Goal: Transaction & Acquisition: Purchase product/service

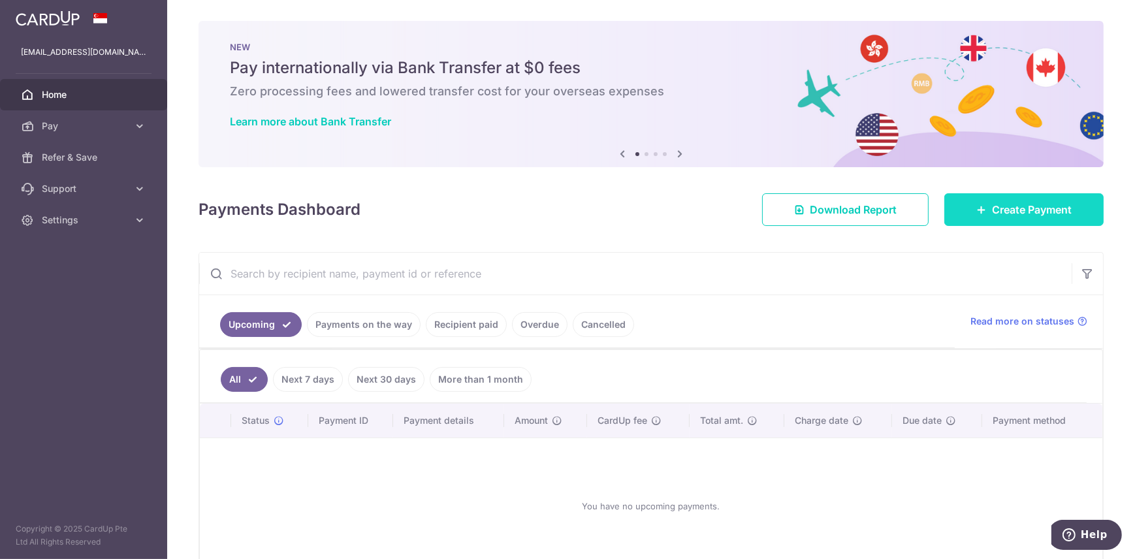
click at [1006, 204] on span "Create Payment" at bounding box center [1032, 210] width 80 height 16
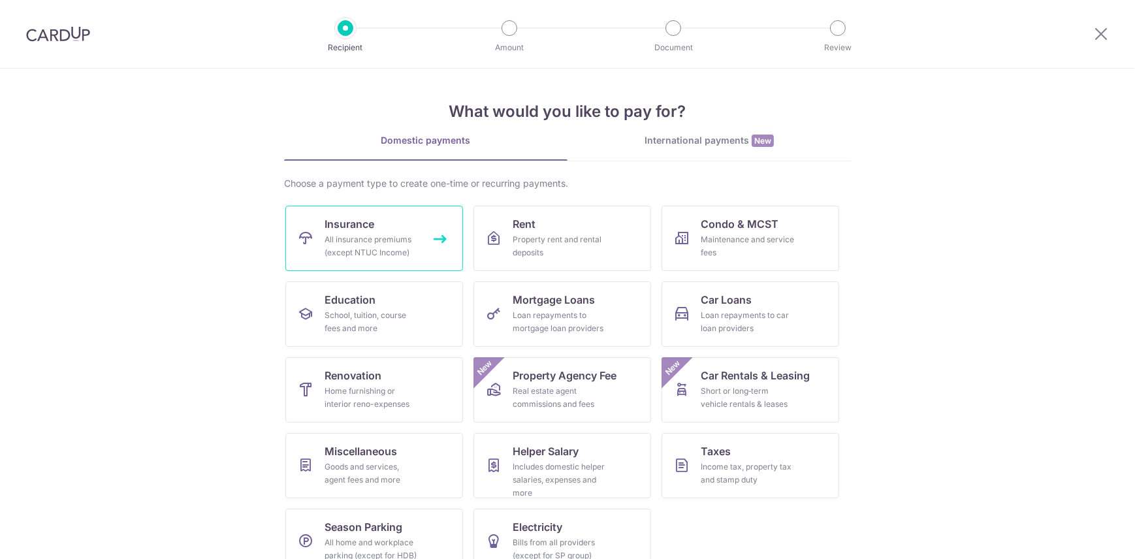
click at [394, 225] on link "Insurance All insurance premiums (except NTUC Income)" at bounding box center [374, 238] width 178 height 65
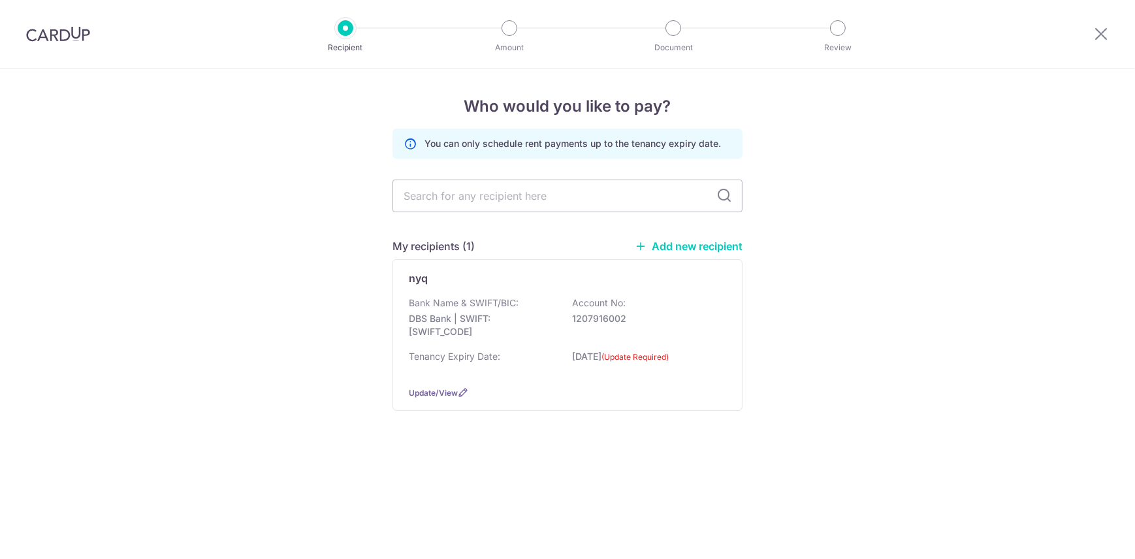
click at [587, 293] on div "nyq Bank Name & SWIFT/BIC: DBS Bank | SWIFT: DBSSSGSGXXX Account No: 1207916002…" at bounding box center [567, 335] width 350 height 152
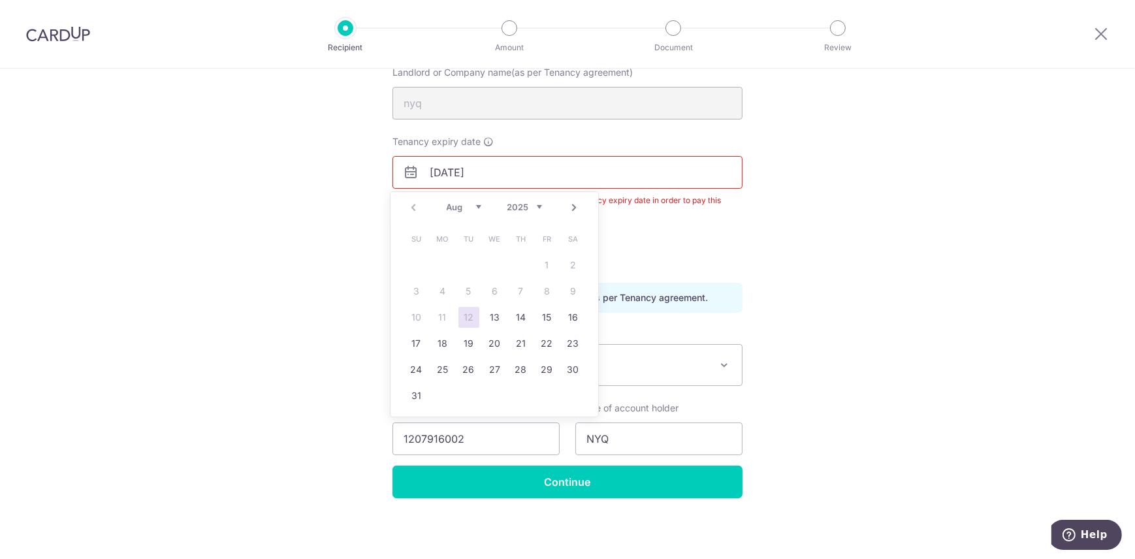
click at [477, 207] on select "Aug Sep Oct Nov Dec" at bounding box center [464, 207] width 35 height 10
click at [497, 366] on link "31" at bounding box center [495, 369] width 21 height 21
type input "31/12/2025"
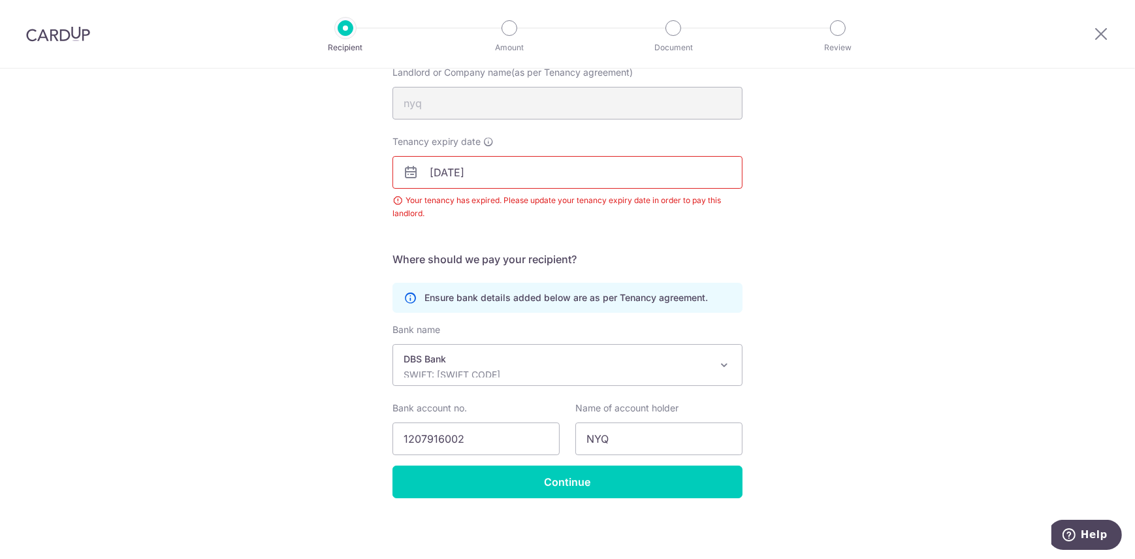
click at [784, 272] on div "Recipient Details Your recipient does not need a CardUp account to receive your…" at bounding box center [567, 242] width 1135 height 635
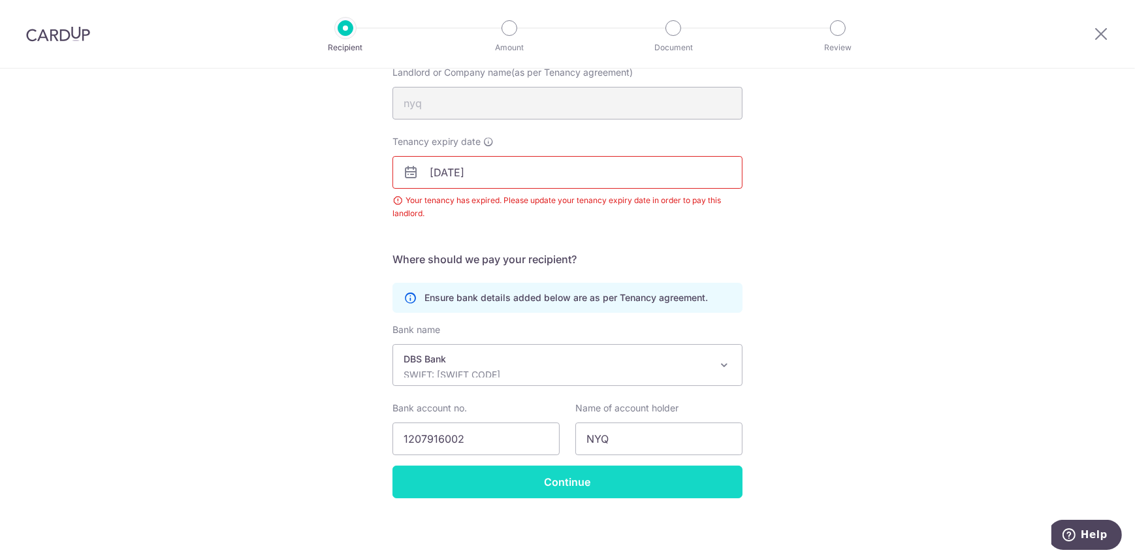
click at [580, 482] on input "Continue" at bounding box center [567, 482] width 350 height 33
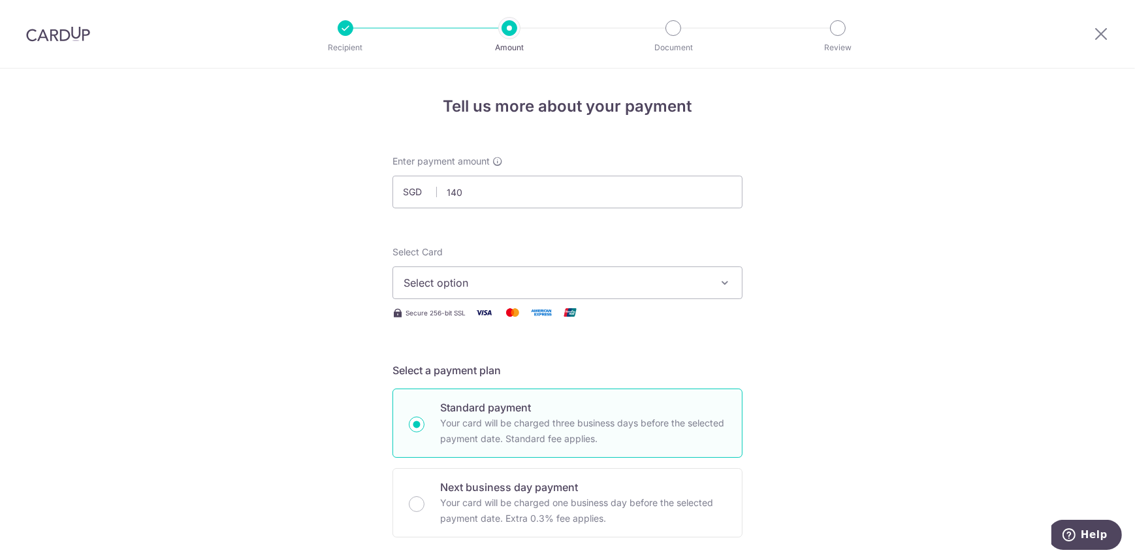
scroll to position [39, 0]
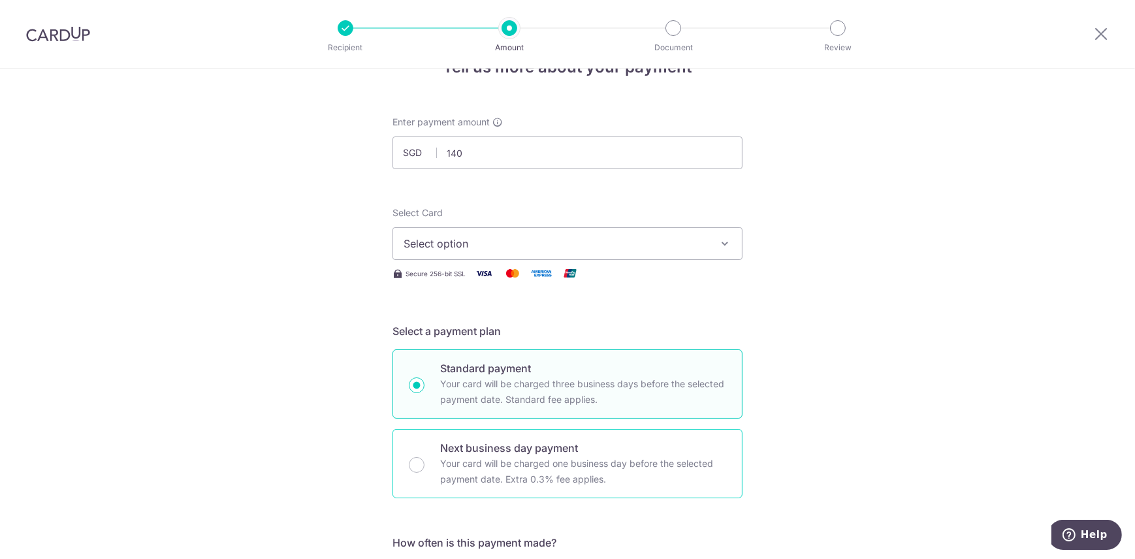
type input "140.00"
click at [572, 441] on p "Next business day payment" at bounding box center [583, 448] width 286 height 16
click at [424, 457] on input "Next business day payment Your card will be charged one business day before the…" at bounding box center [417, 465] width 16 height 16
radio input "false"
radio input "true"
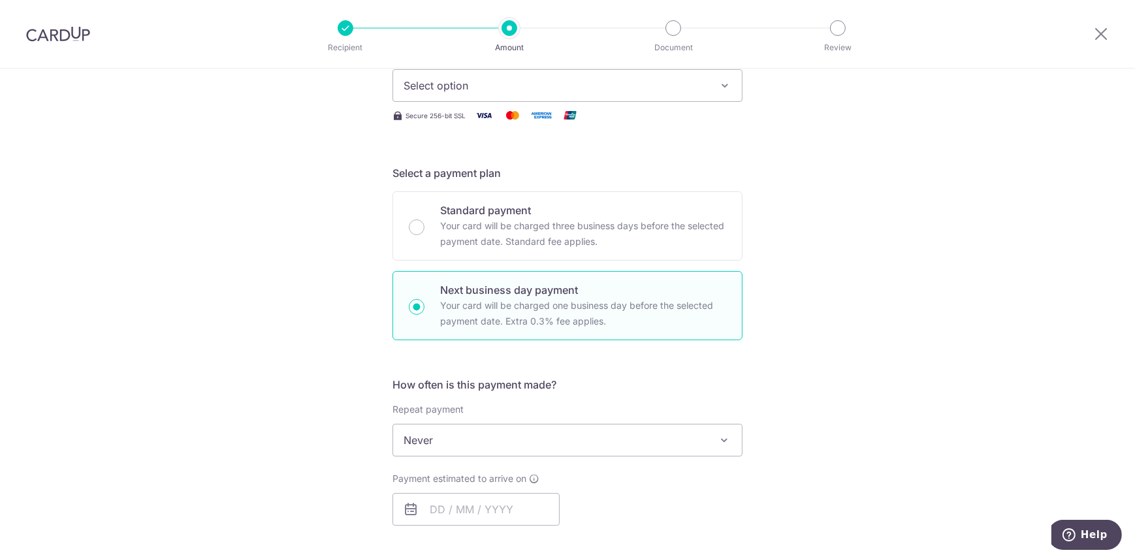
scroll to position [118, 0]
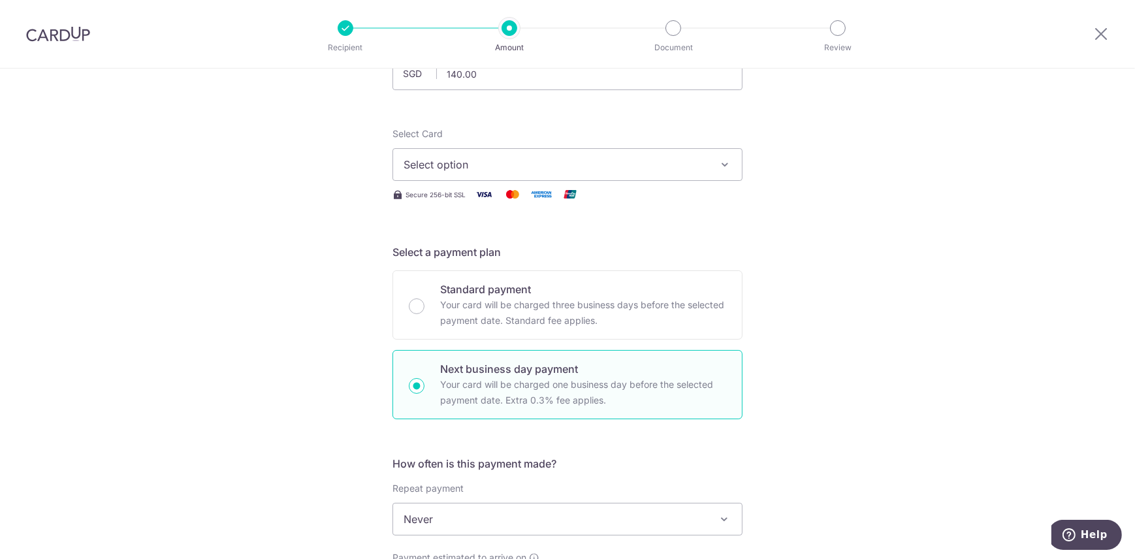
click at [470, 159] on span "Select option" at bounding box center [556, 165] width 304 height 16
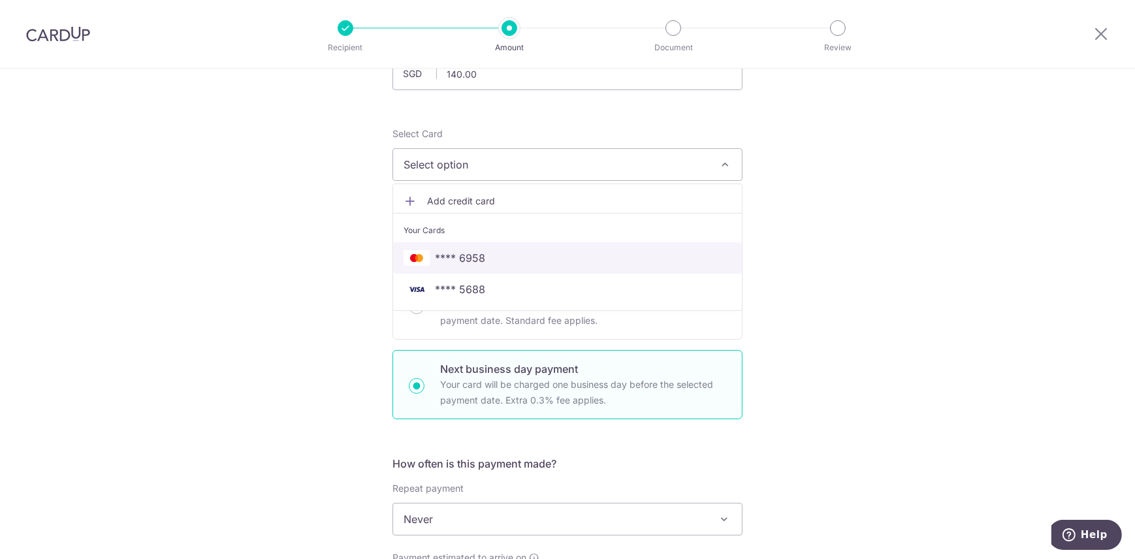
drag, startPoint x: 475, startPoint y: 254, endPoint x: 645, endPoint y: 253, distance: 169.8
click at [476, 254] on span "**** 6958" at bounding box center [460, 258] width 50 height 16
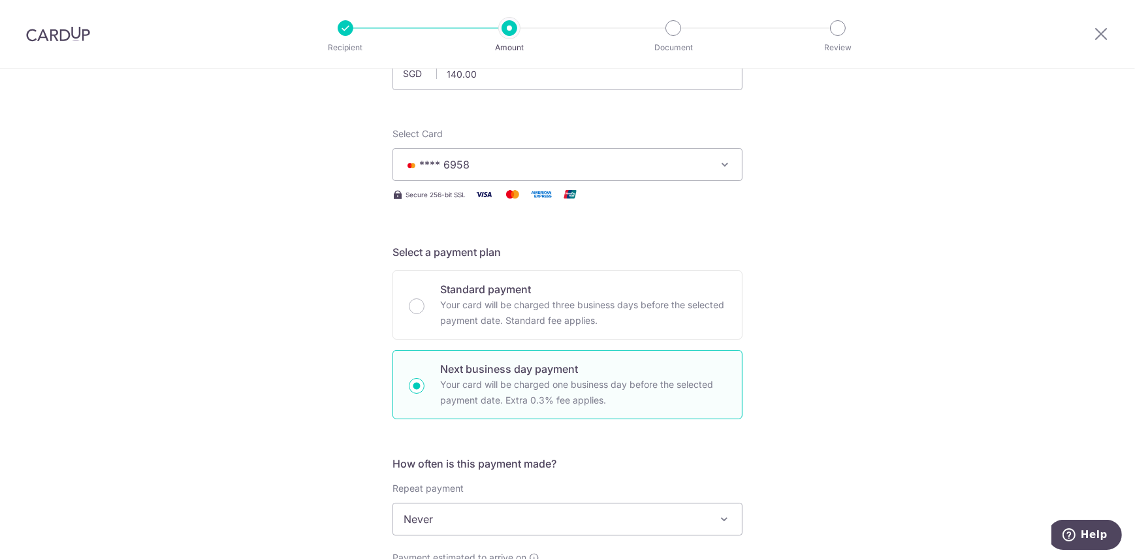
scroll to position [316, 0]
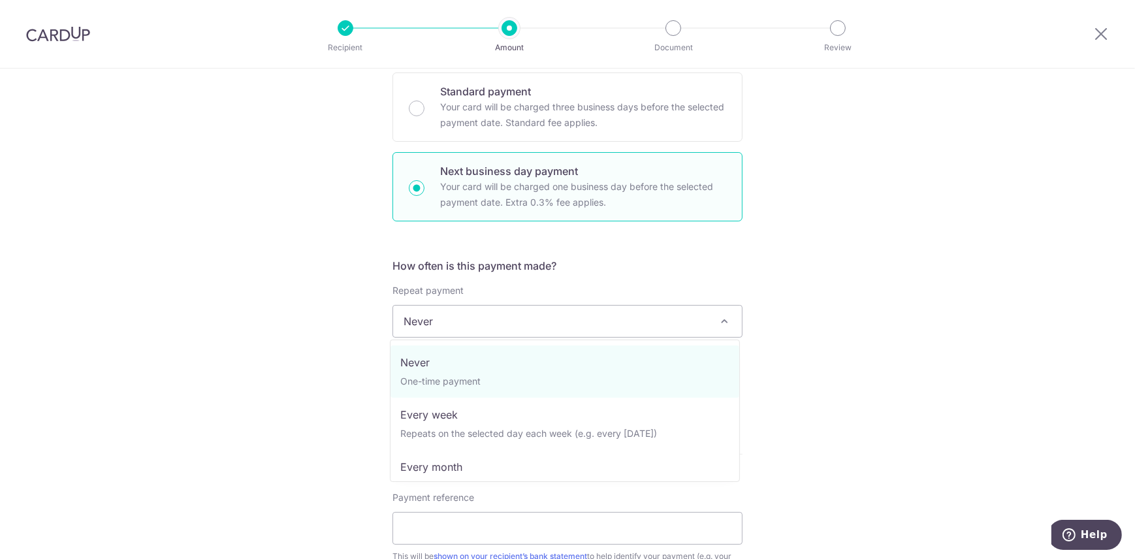
click at [524, 313] on span "Never" at bounding box center [567, 321] width 349 height 31
click at [535, 273] on div "How often is this payment made? Repeat payment Never Every week Every month Eve…" at bounding box center [567, 337] width 350 height 159
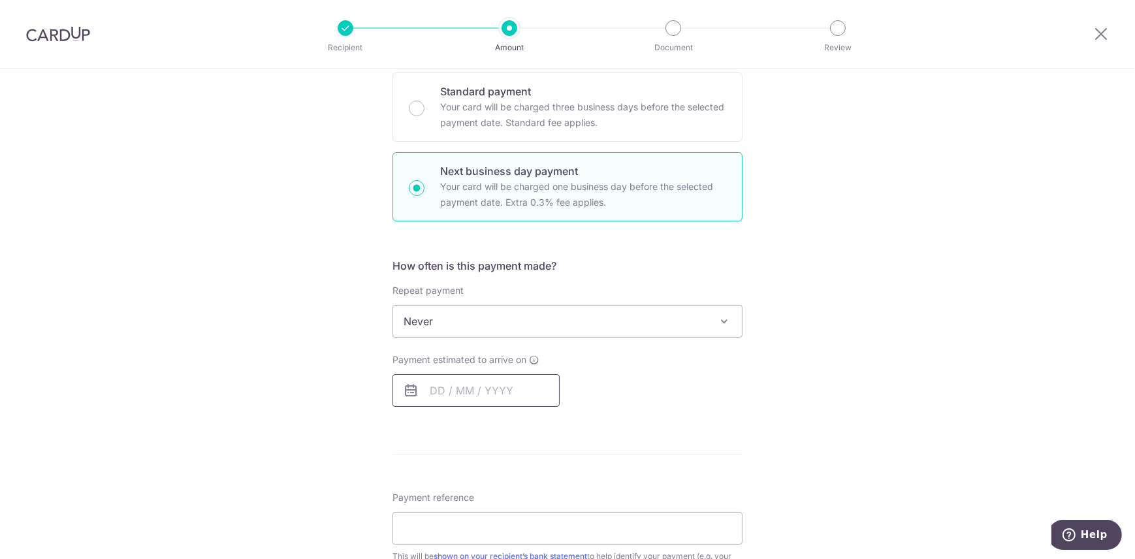
click at [470, 393] on input "text" at bounding box center [475, 390] width 167 height 33
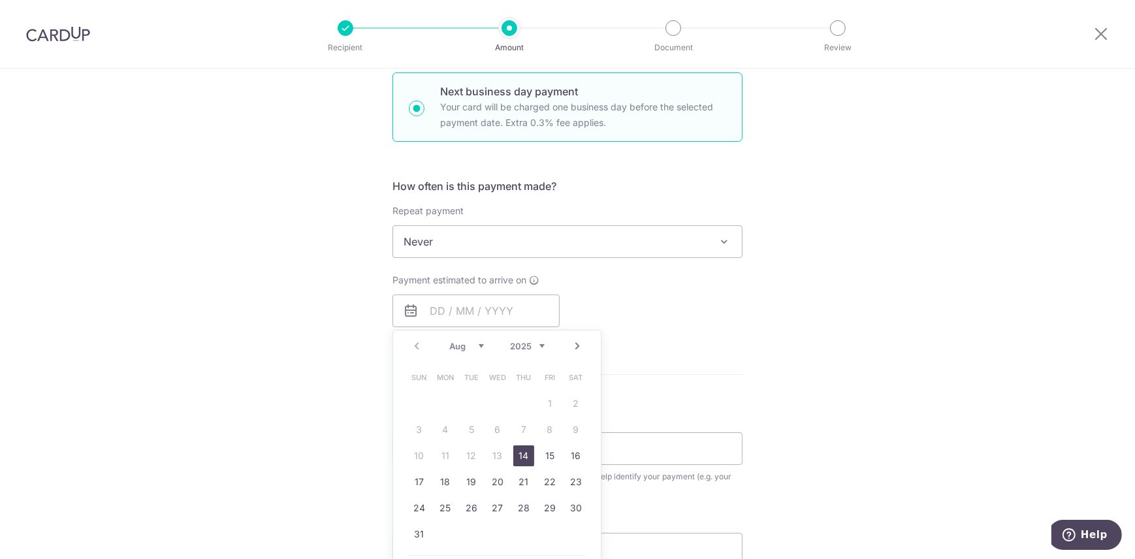
click at [520, 451] on link "14" at bounding box center [523, 455] width 21 height 21
type input "[DATE]"
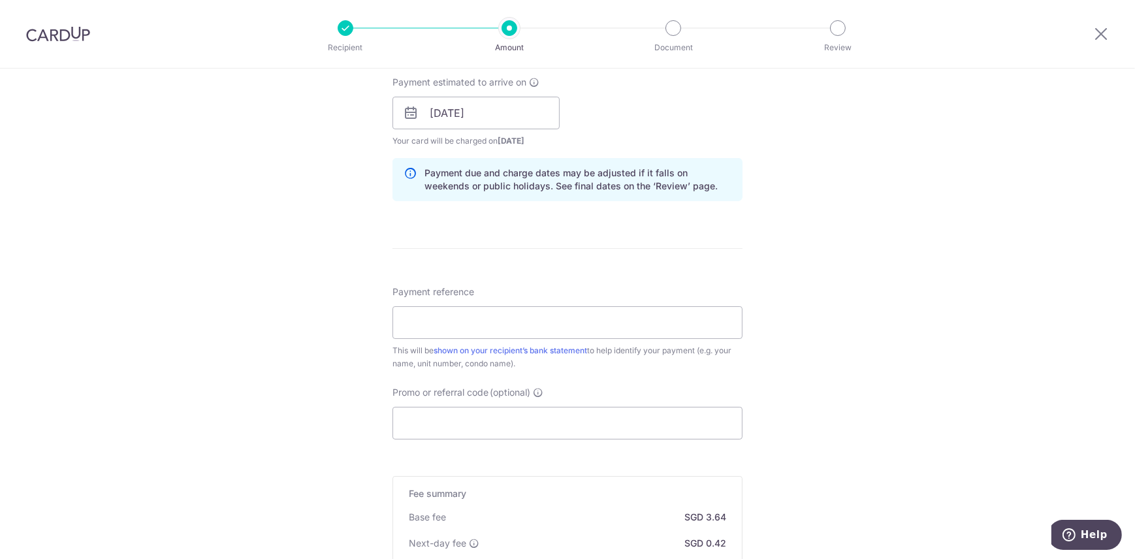
scroll to position [633, 0]
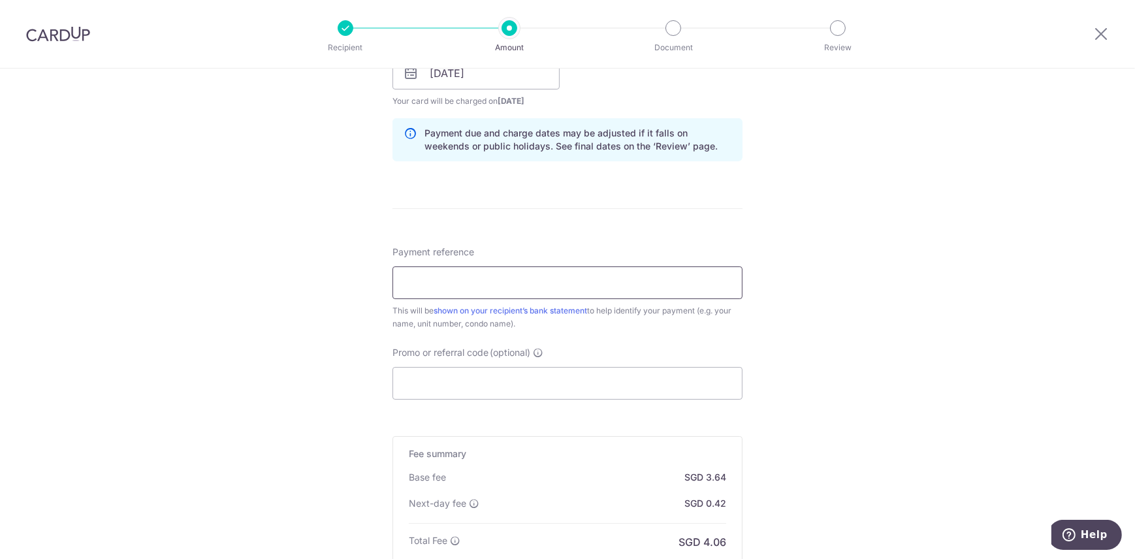
click at [497, 280] on input "Payment reference" at bounding box center [567, 282] width 350 height 33
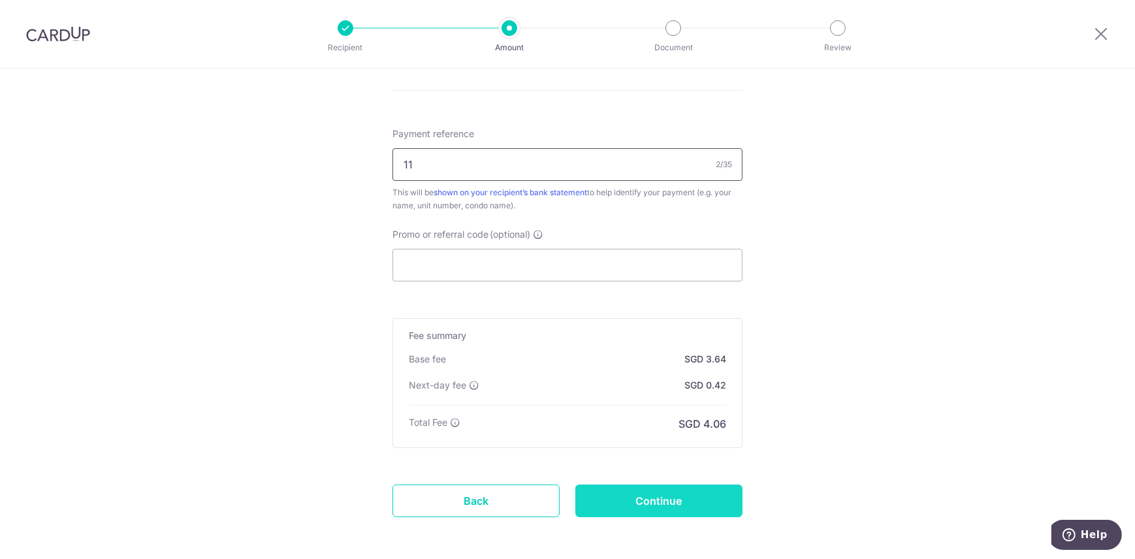
type input "11"
click at [646, 504] on input "Continue" at bounding box center [658, 501] width 167 height 33
type input "Create Schedule"
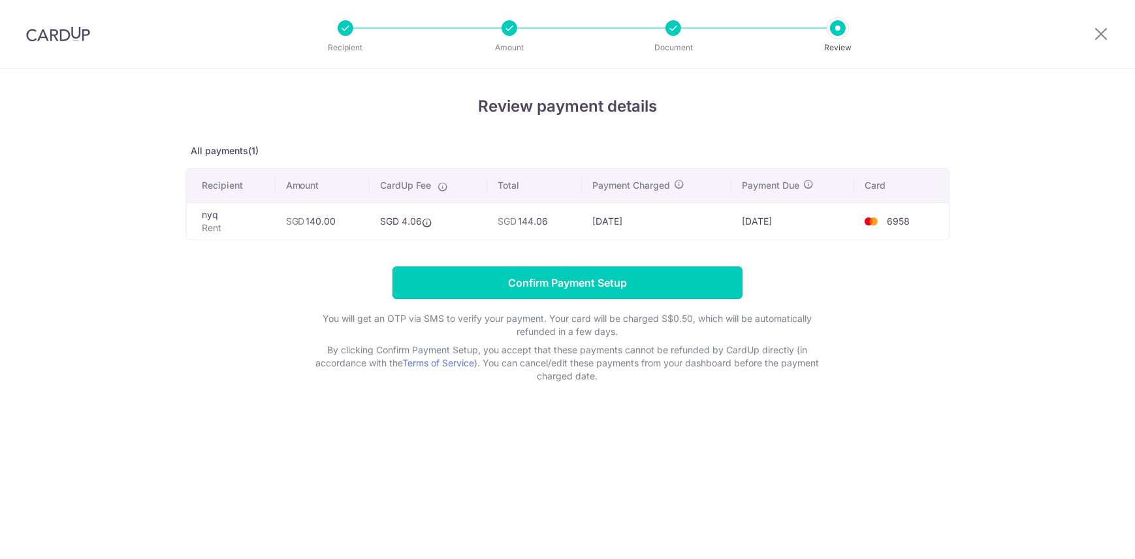
click at [614, 287] on input "Confirm Payment Setup" at bounding box center [567, 282] width 350 height 33
